Goal: Information Seeking & Learning: Find contact information

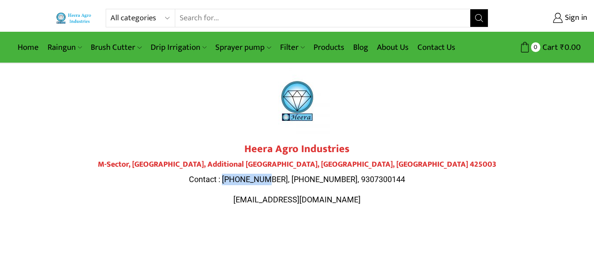
drag, startPoint x: 288, startPoint y: 178, endPoint x: 246, endPoint y: 180, distance: 42.3
click at [246, 180] on span "Contact : [PHONE_NUMBER], [PHONE_NUMBER], 9307300144" at bounding box center [297, 178] width 216 height 9
copy span "9284000511"
click at [308, 175] on span "Contact : [PHONE_NUMBER], [PHONE_NUMBER], 9307300144" at bounding box center [297, 178] width 216 height 9
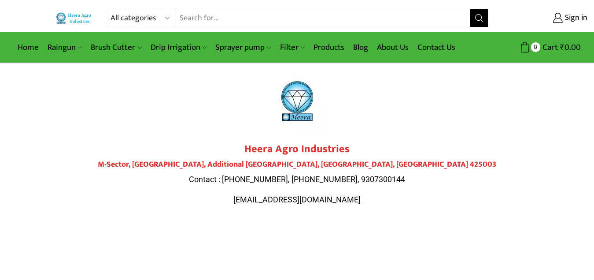
click at [361, 178] on span "Contact : [PHONE_NUMBER], [PHONE_NUMBER], 9307300144" at bounding box center [297, 178] width 216 height 9
click at [392, 138] on div "Heera Agro Industries M-Sector, [GEOGRAPHIC_DATA] Contact : [PHONE_NUMBER], [PH…" at bounding box center [297, 140] width 502 height 155
click at [377, 177] on span "Contact : [PHONE_NUMBER], [PHONE_NUMBER], 9307300144" at bounding box center [297, 178] width 216 height 9
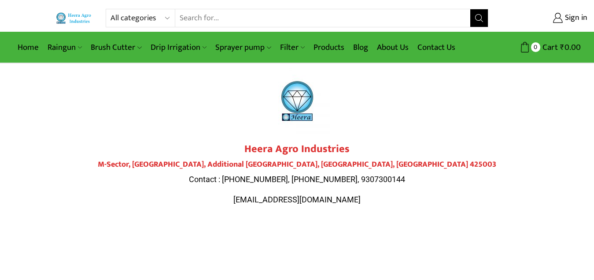
click at [374, 138] on div "Heera Agro Industries M-Sector, [GEOGRAPHIC_DATA] Contact : [PHONE_NUMBER], [PH…" at bounding box center [297, 140] width 502 height 155
click at [367, 182] on span "Contact : [PHONE_NUMBER], [PHONE_NUMBER], 9307300144" at bounding box center [297, 178] width 216 height 9
click at [315, 177] on span "Contact : [PHONE_NUMBER], [PHONE_NUMBER], 9307300144" at bounding box center [297, 178] width 216 height 9
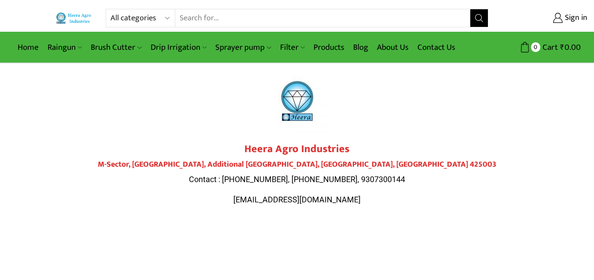
click at [387, 112] on div at bounding box center [297, 101] width 493 height 66
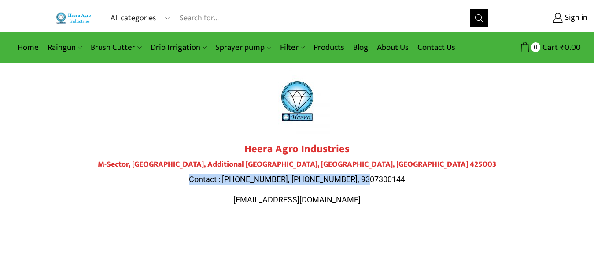
drag, startPoint x: 298, startPoint y: 171, endPoint x: 212, endPoint y: 178, distance: 86.6
click at [212, 178] on p "Contact : [PHONE_NUMBER], [PHONE_NUMBER], 9307300144" at bounding box center [297, 179] width 493 height 11
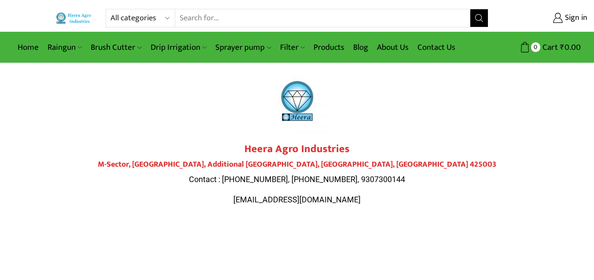
click at [409, 131] on div at bounding box center [297, 101] width 493 height 66
click at [382, 127] on div at bounding box center [297, 101] width 493 height 66
drag, startPoint x: 287, startPoint y: 178, endPoint x: 246, endPoint y: 178, distance: 41.0
click at [246, 178] on span "Contact : [PHONE_NUMBER], [PHONE_NUMBER], 9307300144" at bounding box center [297, 178] width 216 height 9
